Goal: Transaction & Acquisition: Obtain resource

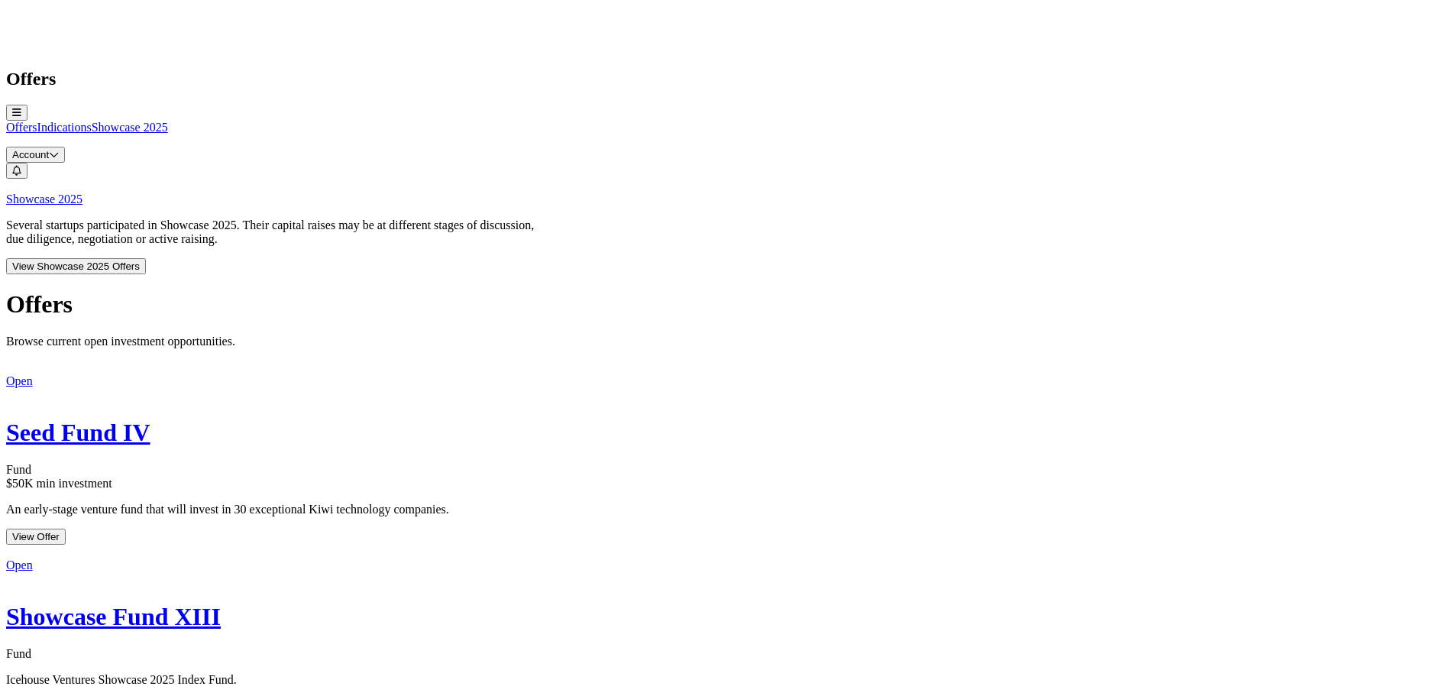
scroll to position [1910, 0]
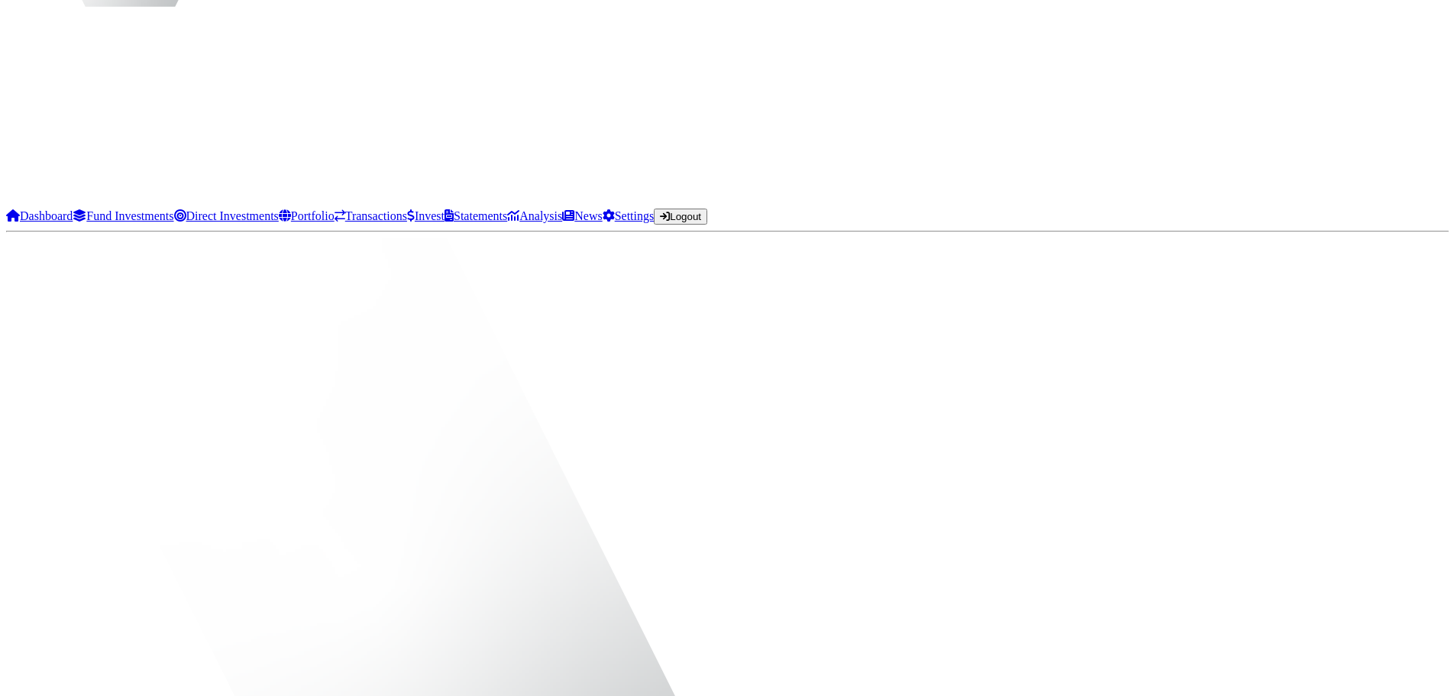
scroll to position [153, 0]
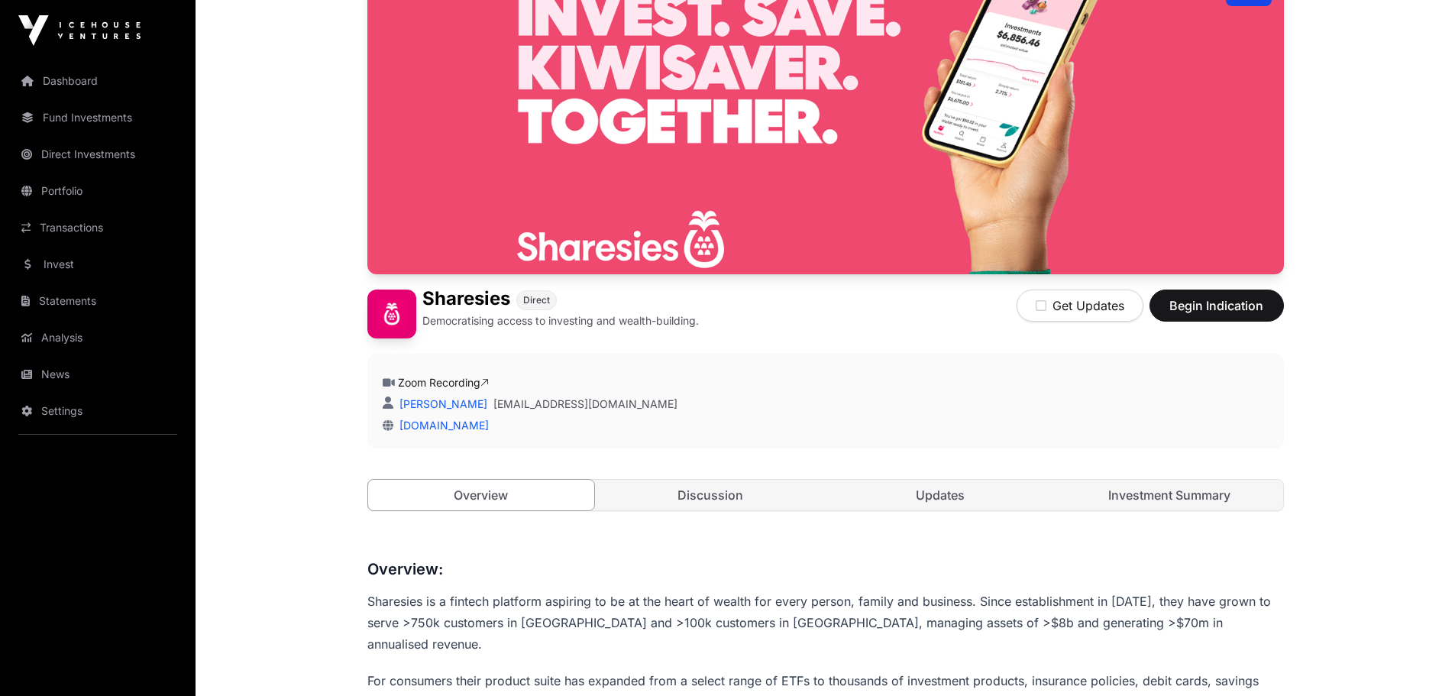
scroll to position [153, 0]
